Goal: Transaction & Acquisition: Purchase product/service

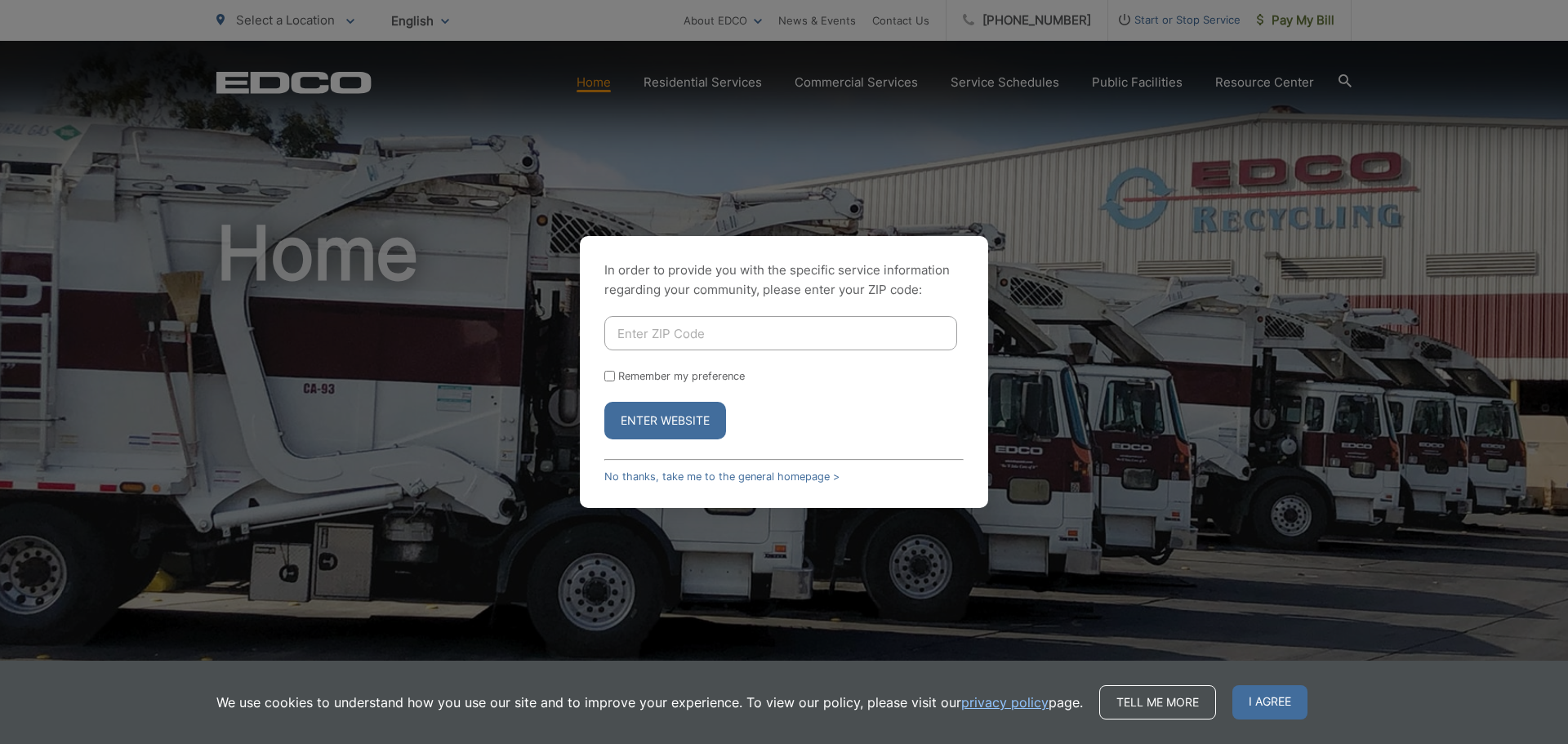
click at [661, 469] on div "In order to provide you with the specific service information regarding your co…" at bounding box center [784, 372] width 409 height 272
click at [657, 480] on link "No thanks, take me to the general homepage >" at bounding box center [722, 476] width 235 height 12
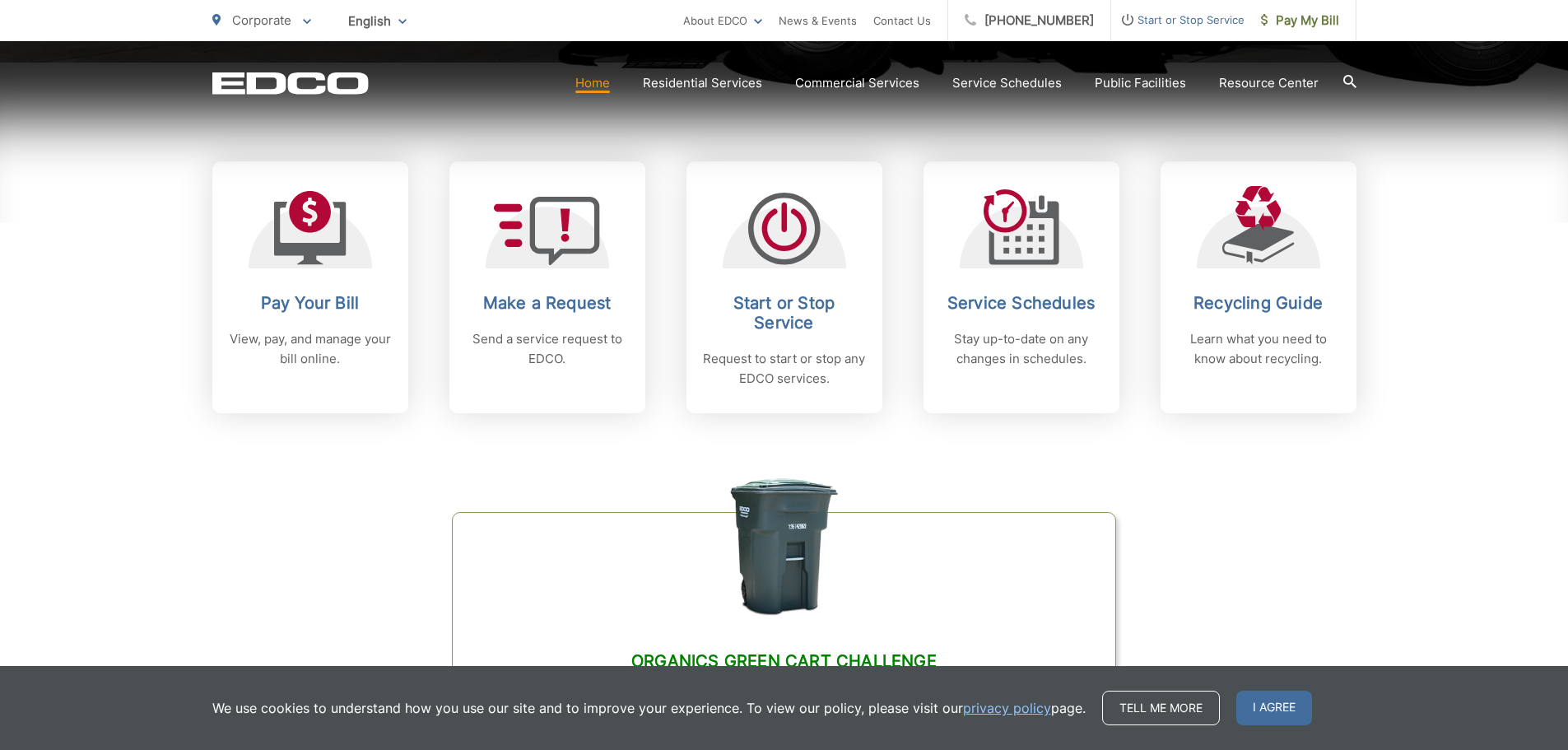
scroll to position [658, 0]
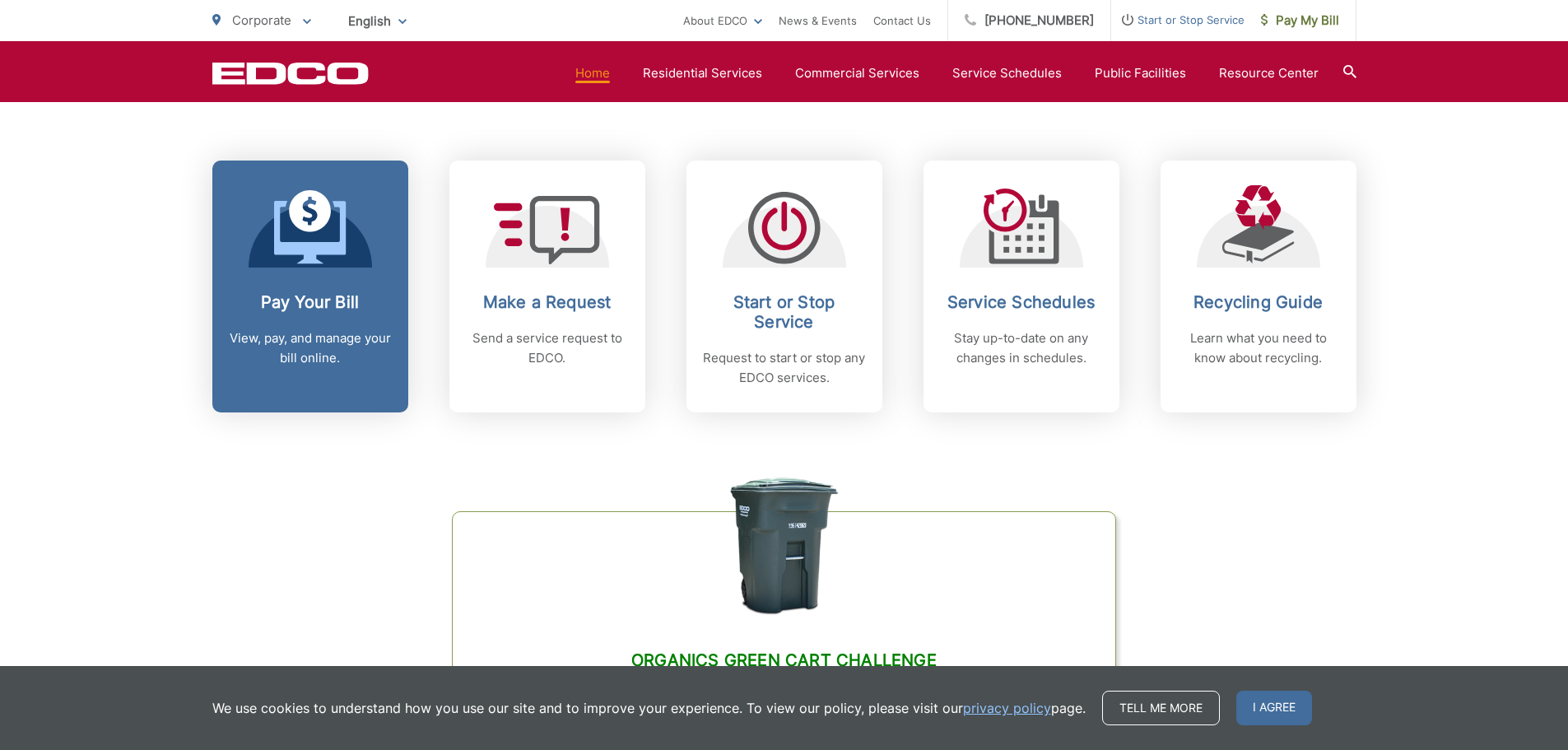
click at [283, 266] on span at bounding box center [310, 228] width 72 height 77
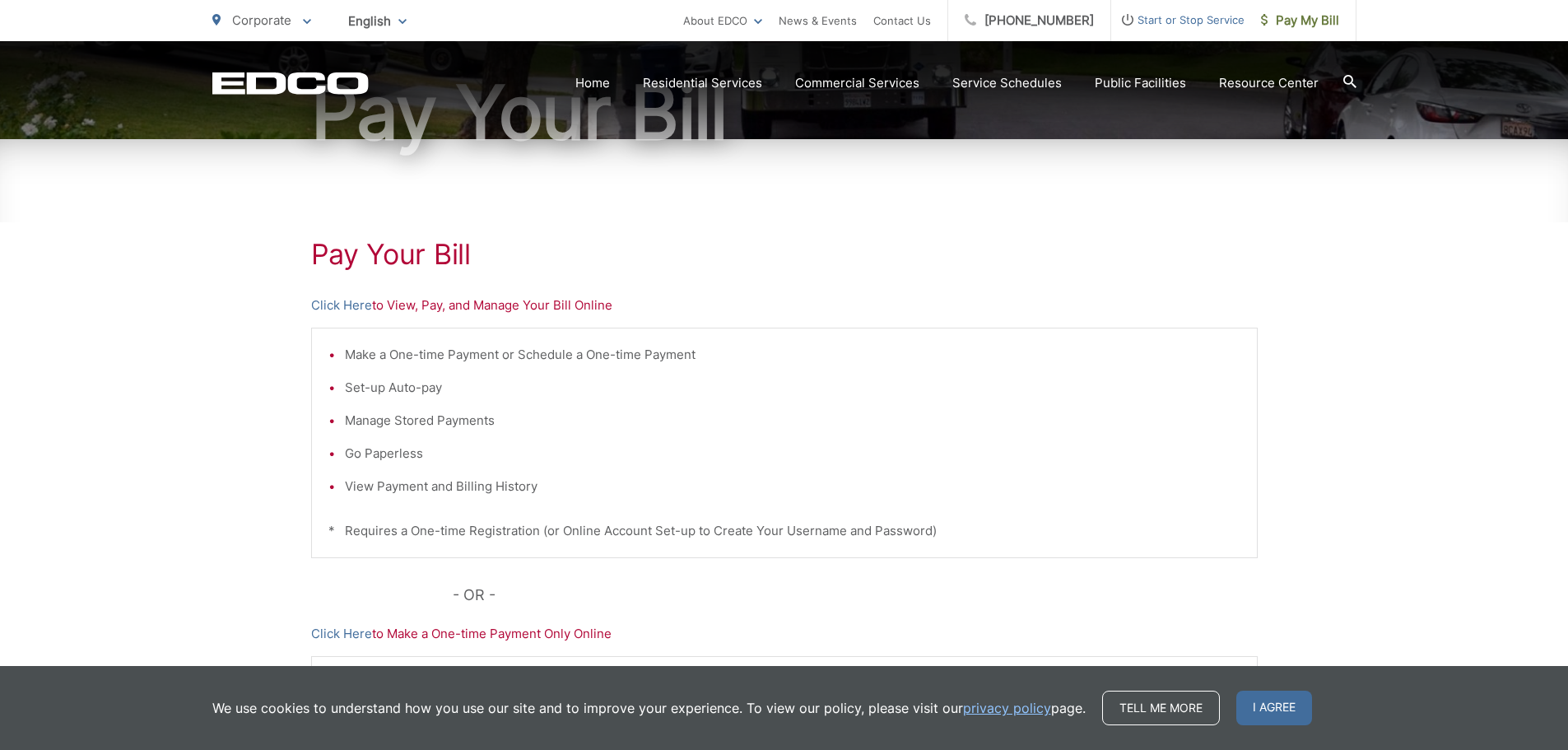
scroll to position [330, 0]
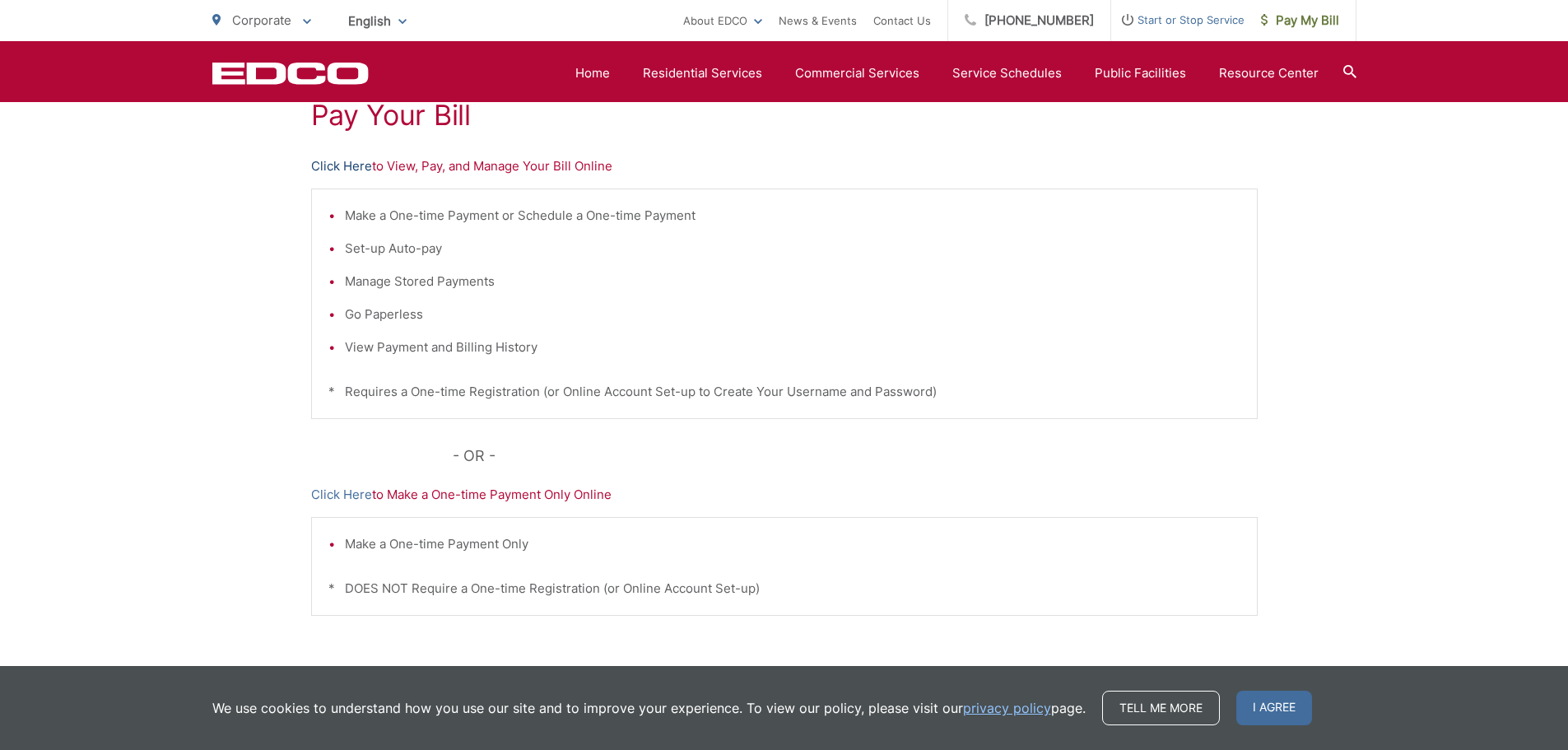
click at [353, 168] on link "Click Here" at bounding box center [341, 166] width 61 height 20
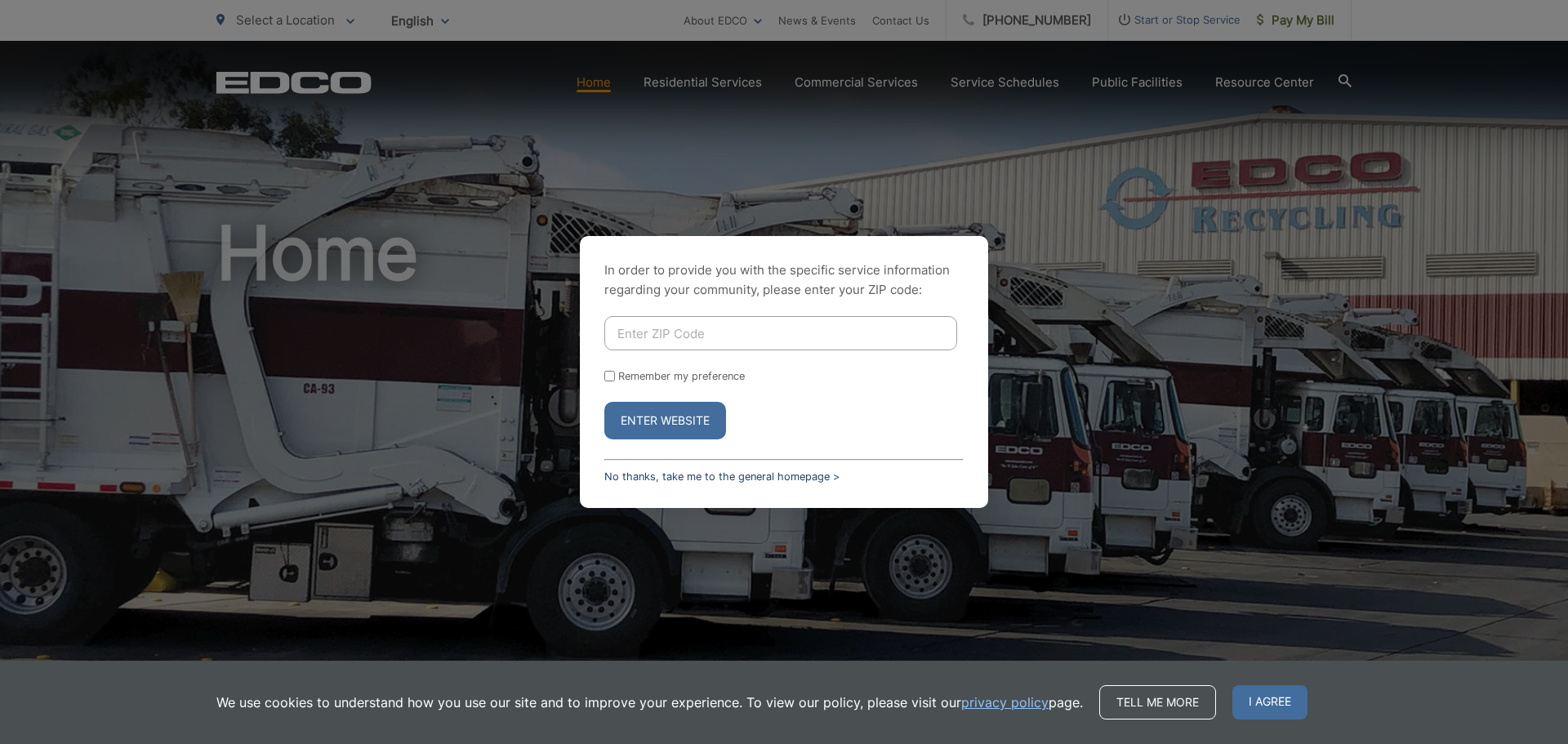
click at [691, 476] on link "No thanks, take me to the general homepage >" at bounding box center [722, 476] width 235 height 12
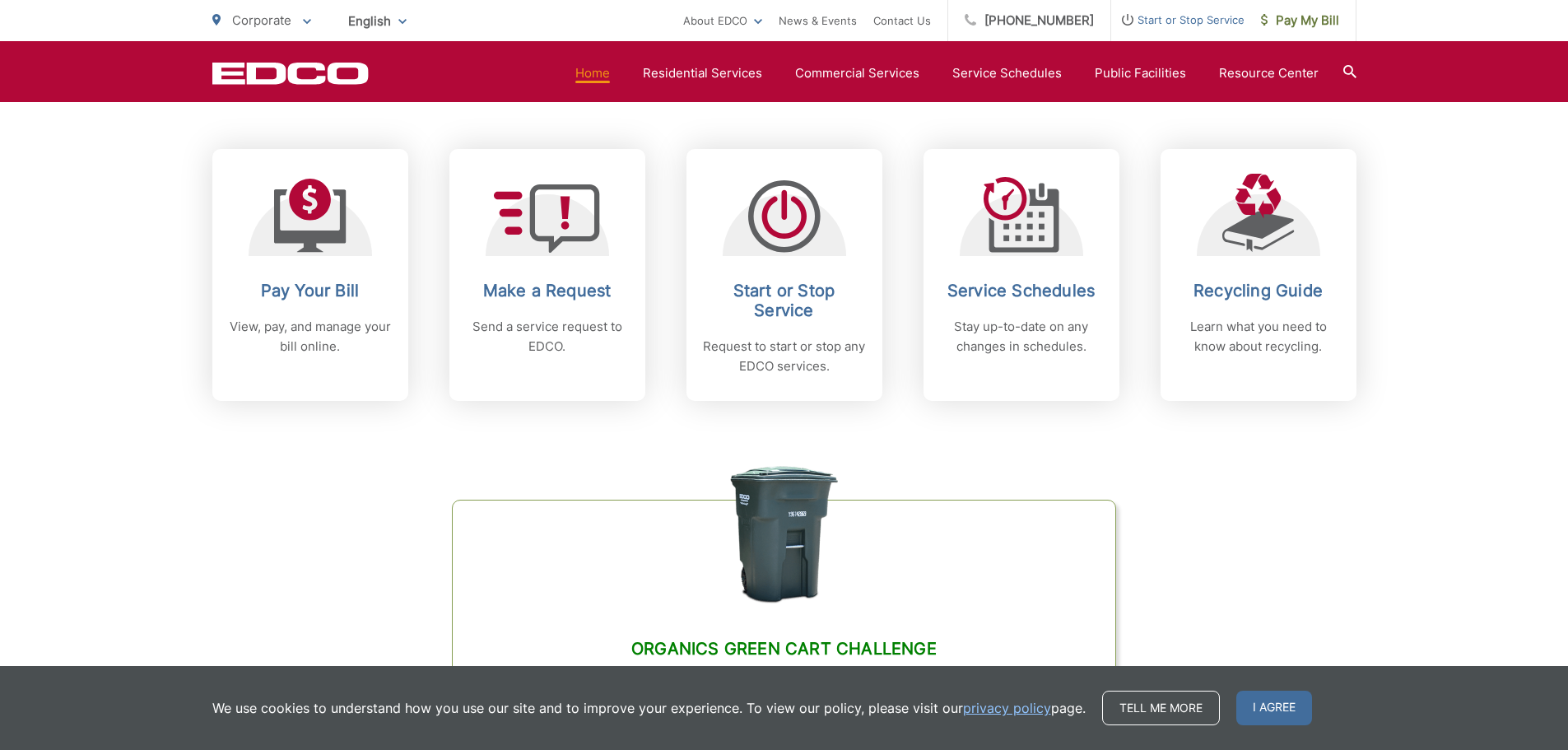
scroll to position [823, 0]
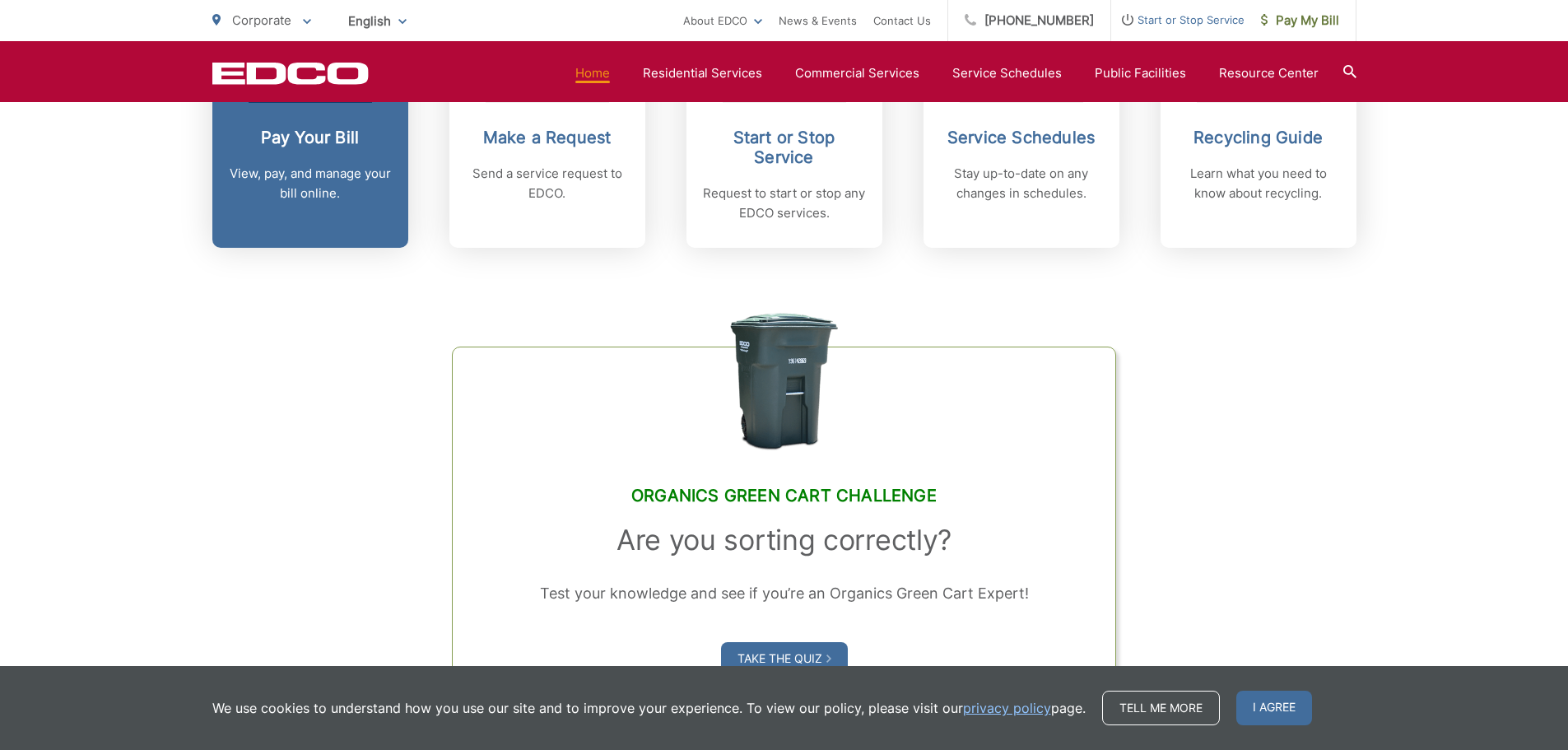
click at [345, 209] on link "Pay Your Bill View, pay, and manage your bill online." at bounding box center [310, 122] width 196 height 252
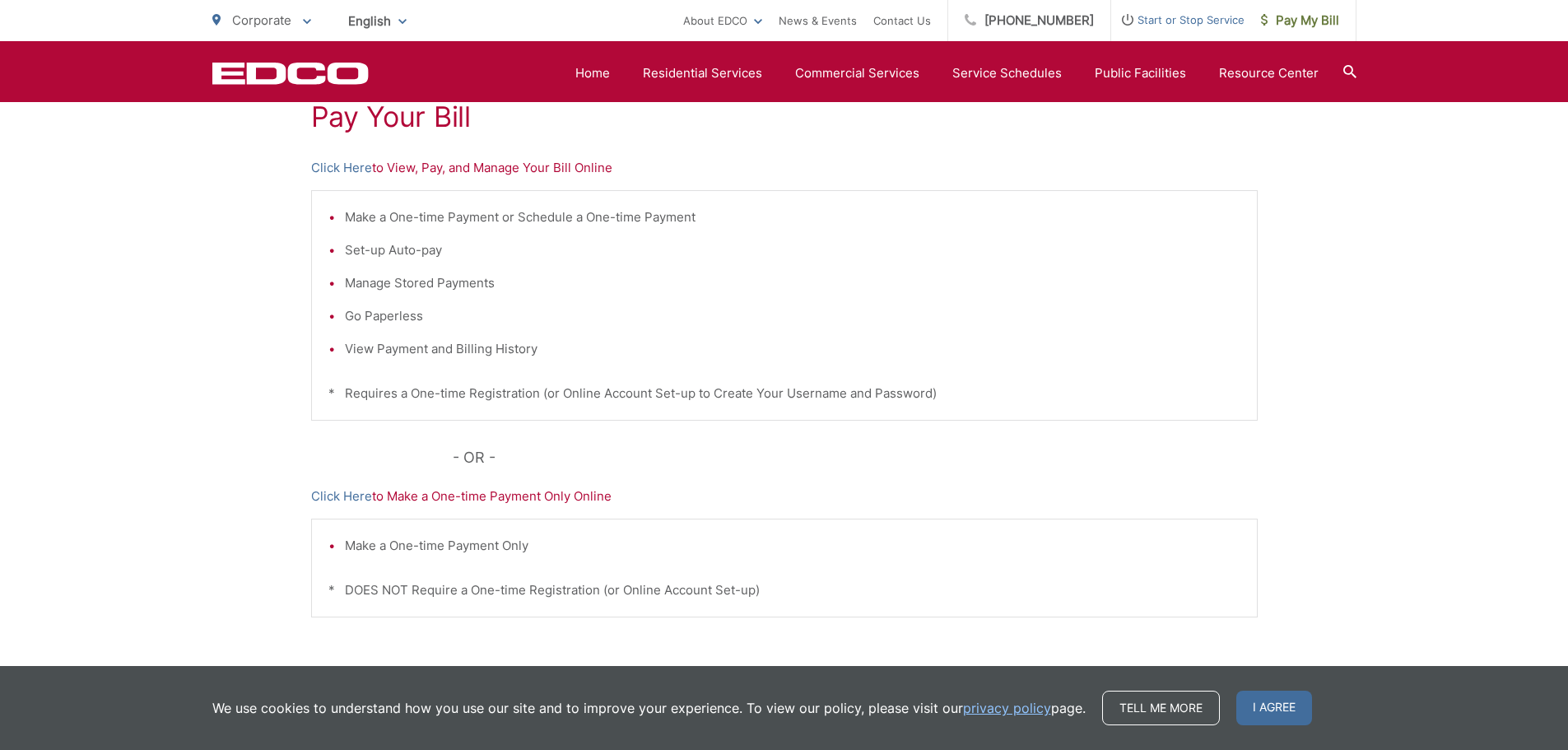
scroll to position [247, 0]
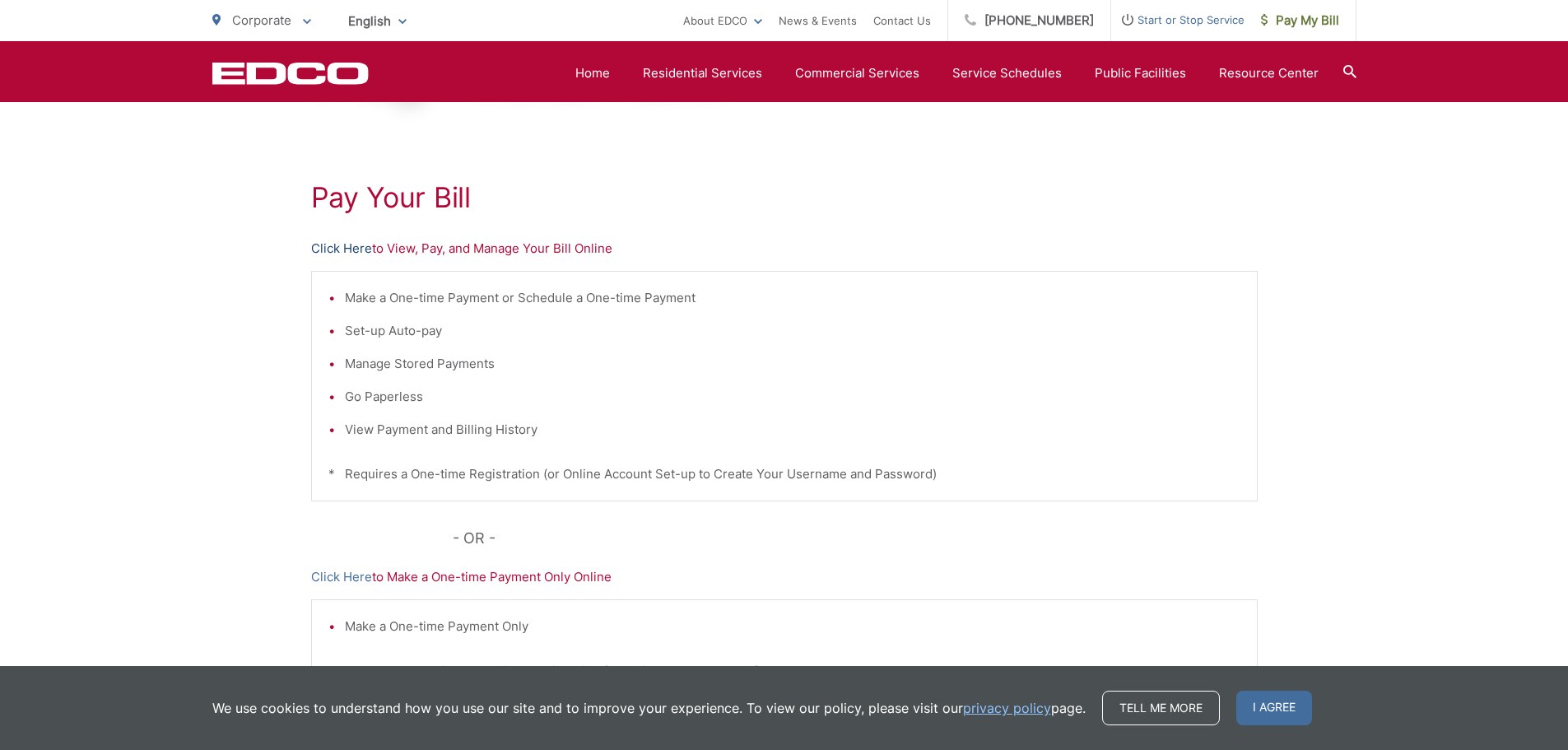
click at [355, 253] on link "Click Here" at bounding box center [341, 249] width 61 height 20
